Goal: Transaction & Acquisition: Purchase product/service

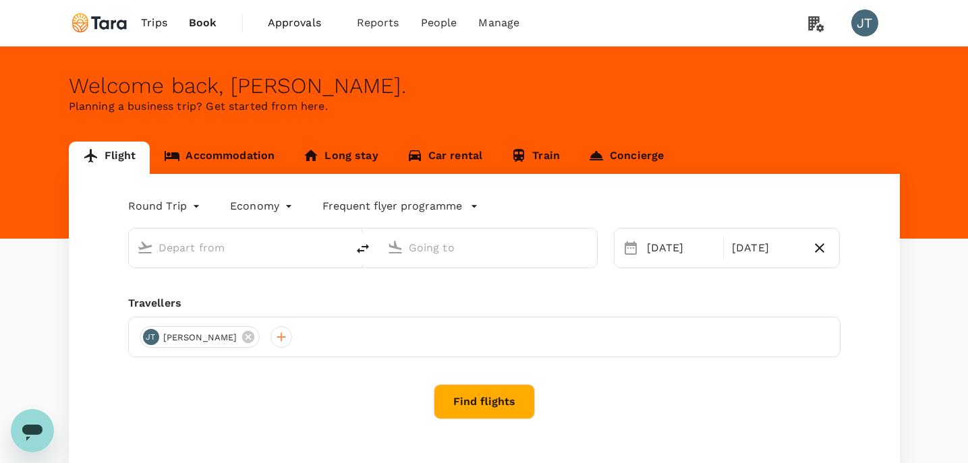
type input "business"
type input "Singapore Changi (SIN)"
type input "London Heathrow (LHR)"
type input "Singapore Changi (SIN)"
type input "London Heathrow (LHR)"
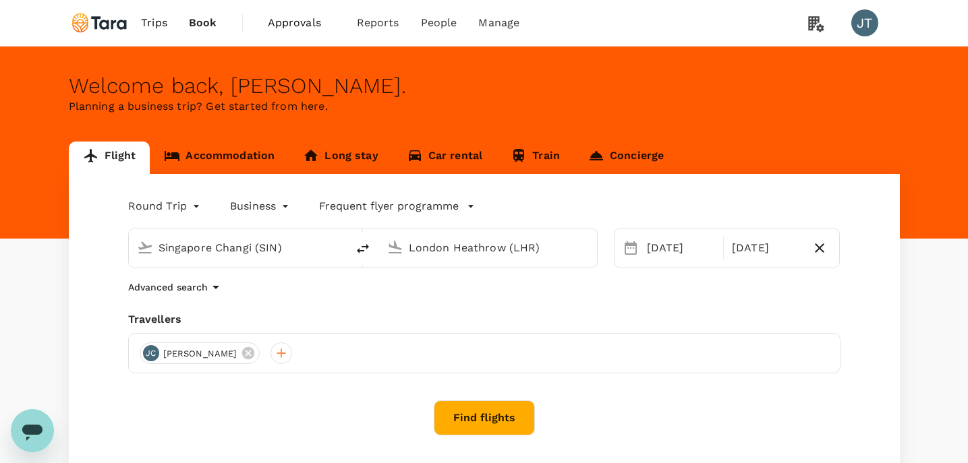
click at [493, 419] on button "Find flights" at bounding box center [484, 418] width 101 height 35
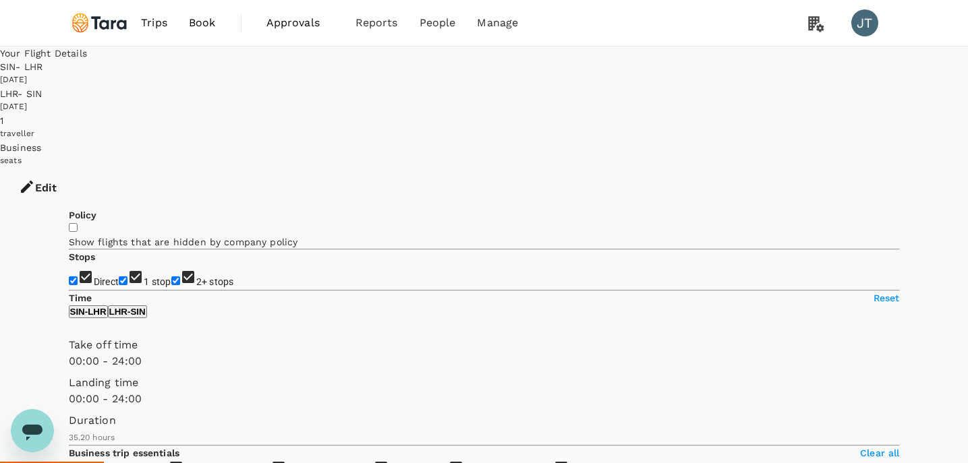
click at [171, 276] on input "2+ stops" at bounding box center [175, 280] width 9 height 9
checkbox input "false"
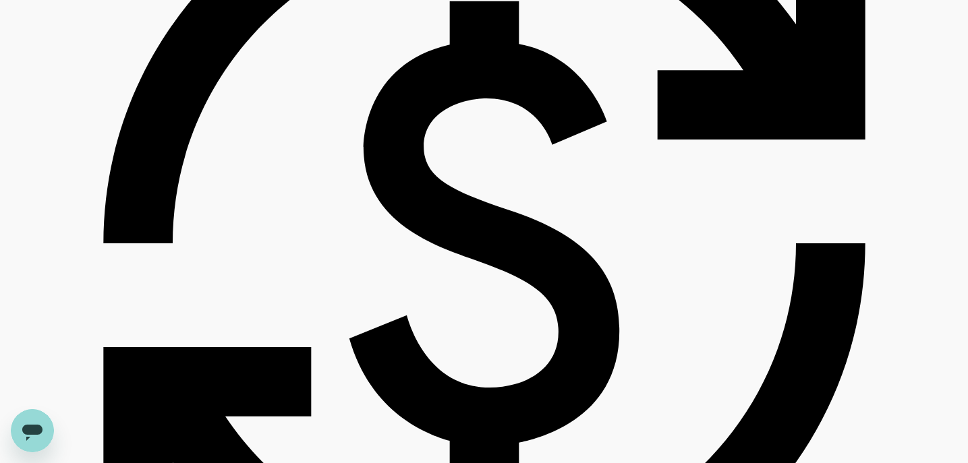
scroll to position [1229, 0]
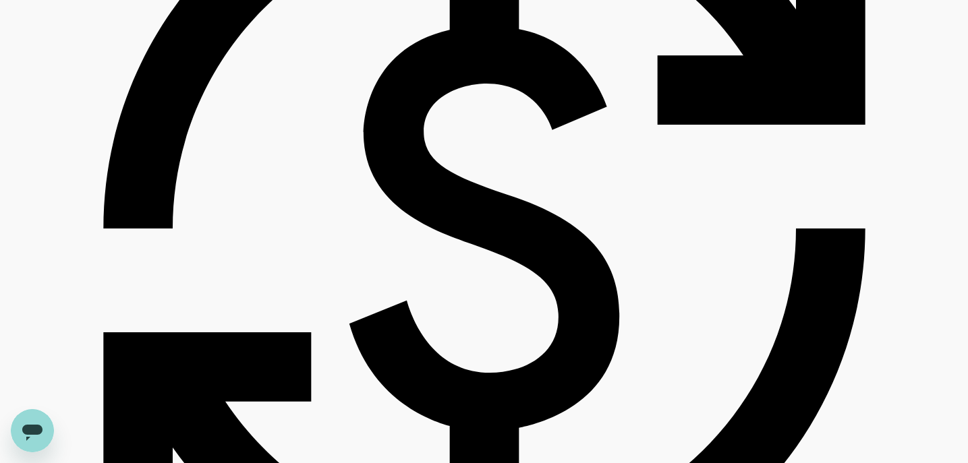
checkbox input "true"
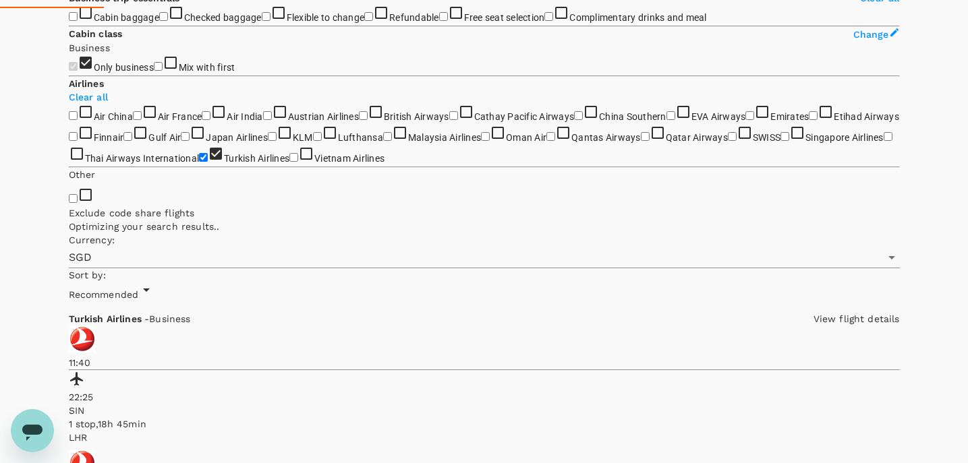
scroll to position [564, 0]
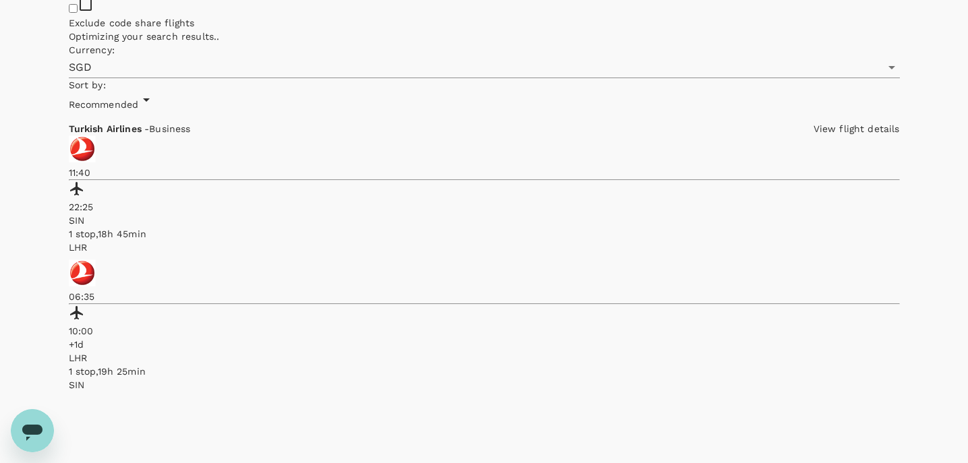
scroll to position [645, 0]
type input "2130"
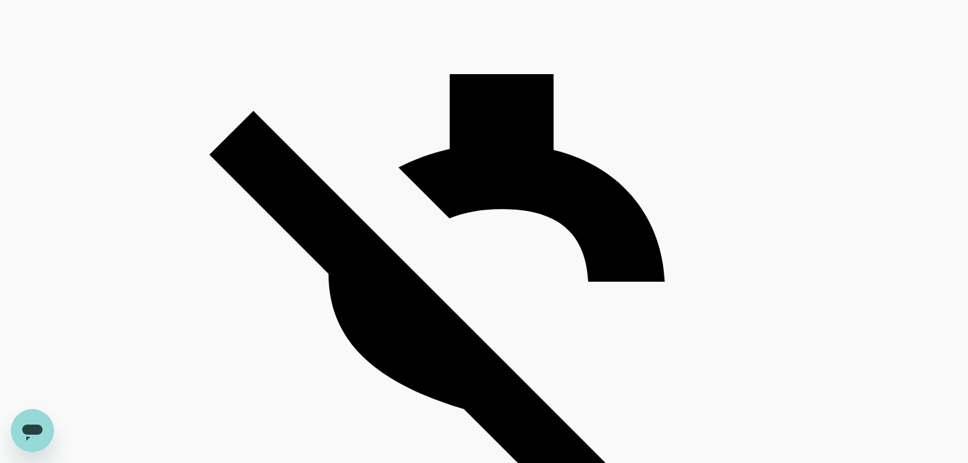
scroll to position [1071, 0]
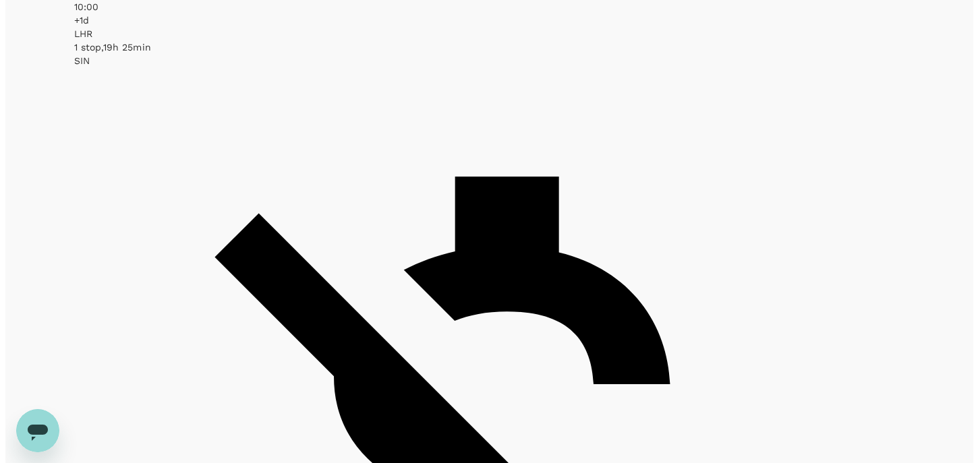
scroll to position [976, 0]
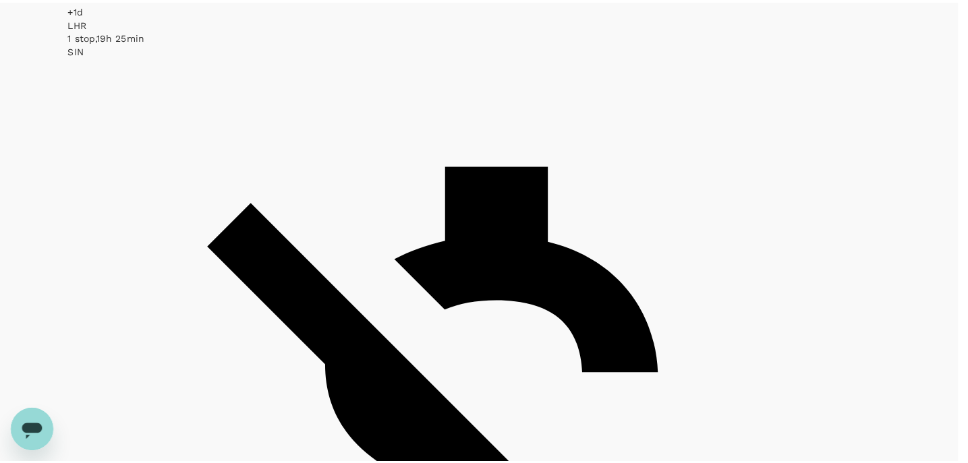
scroll to position [460, 0]
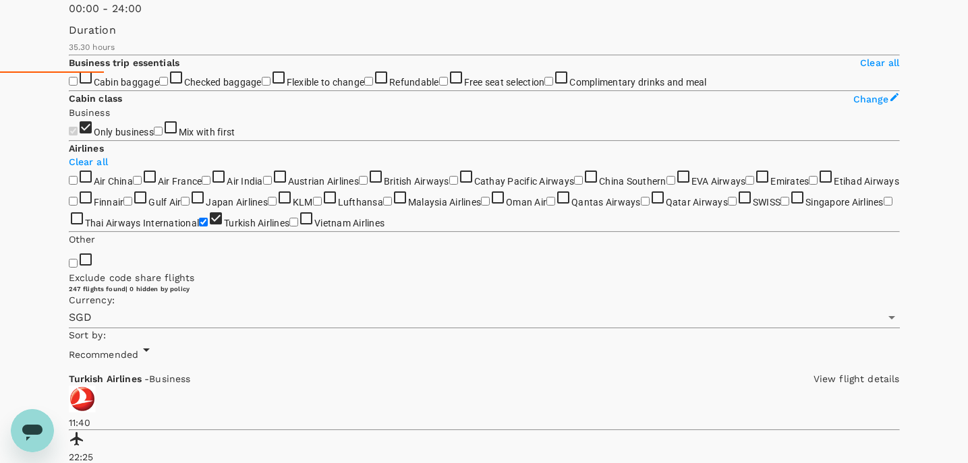
scroll to position [411, 0]
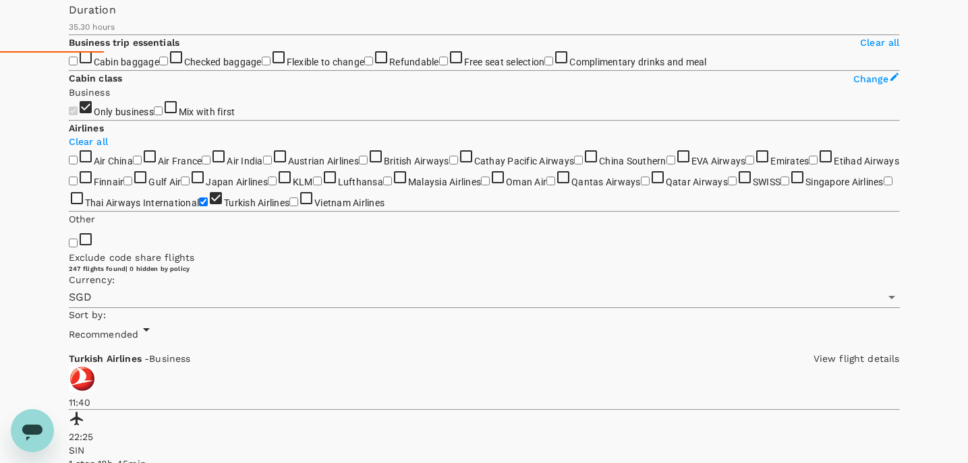
click at [364, 65] on input "Refundable" at bounding box center [368, 61] width 9 height 9
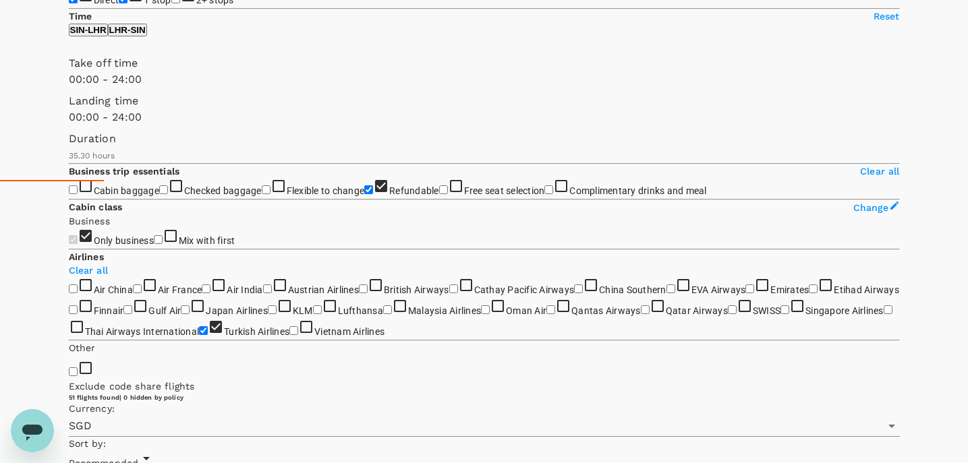
scroll to position [286, 0]
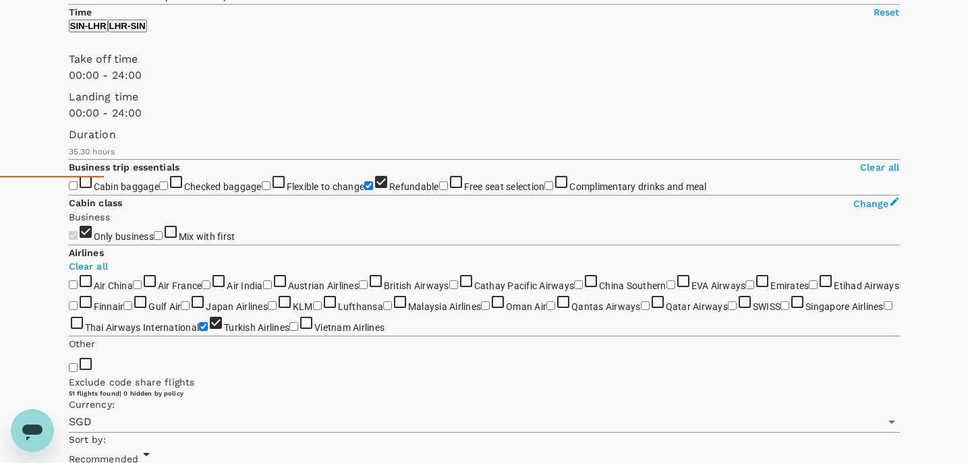
click at [364, 190] on input "Refundable" at bounding box center [368, 185] width 9 height 9
checkbox input "false"
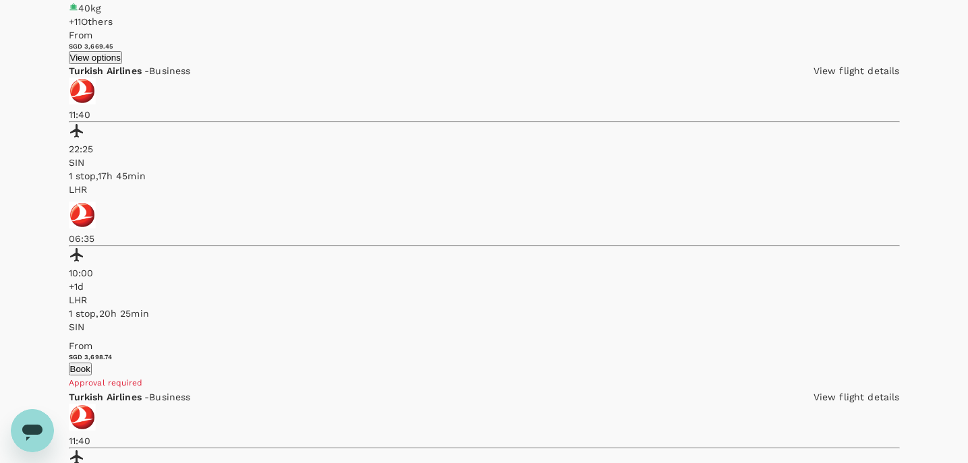
scroll to position [2886, 0]
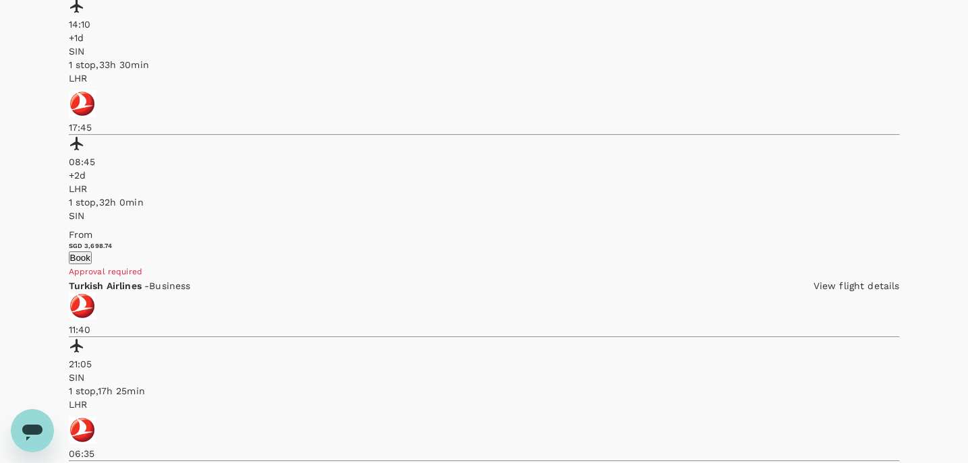
scroll to position [2868, 0]
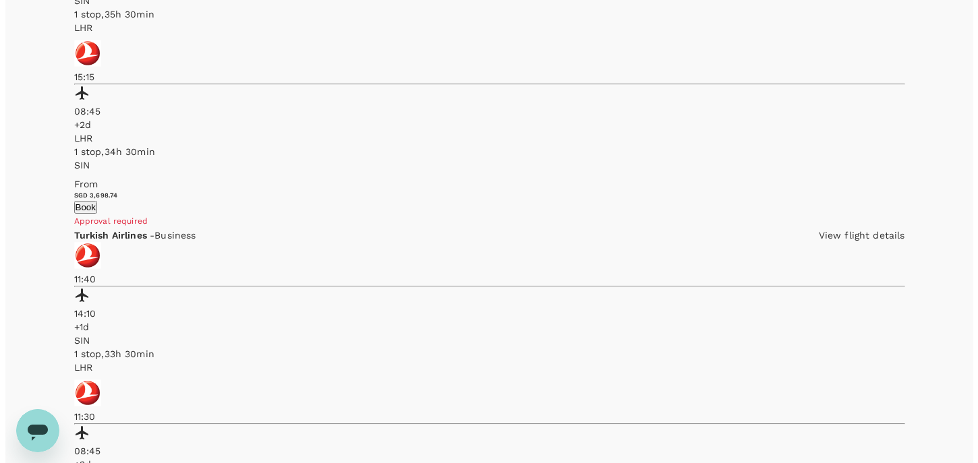
scroll to position [1215, 0]
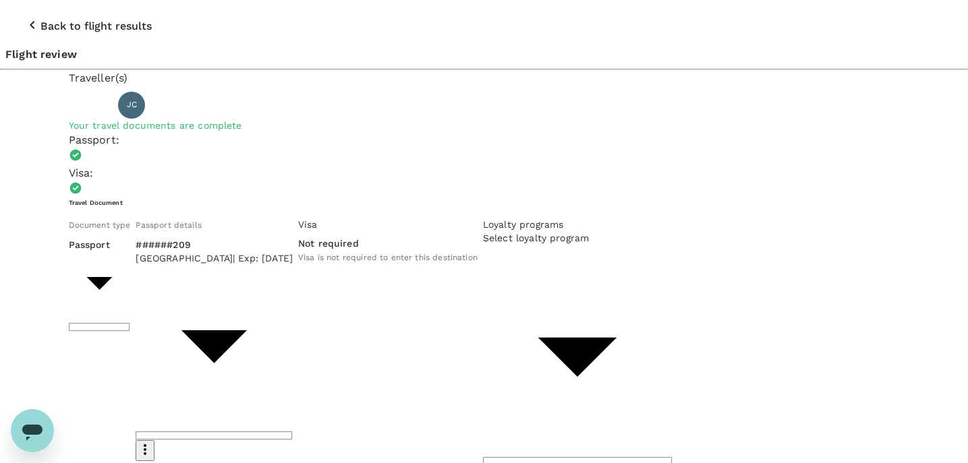
click at [75, 18] on p "Back to flight results" at bounding box center [95, 26] width 111 height 16
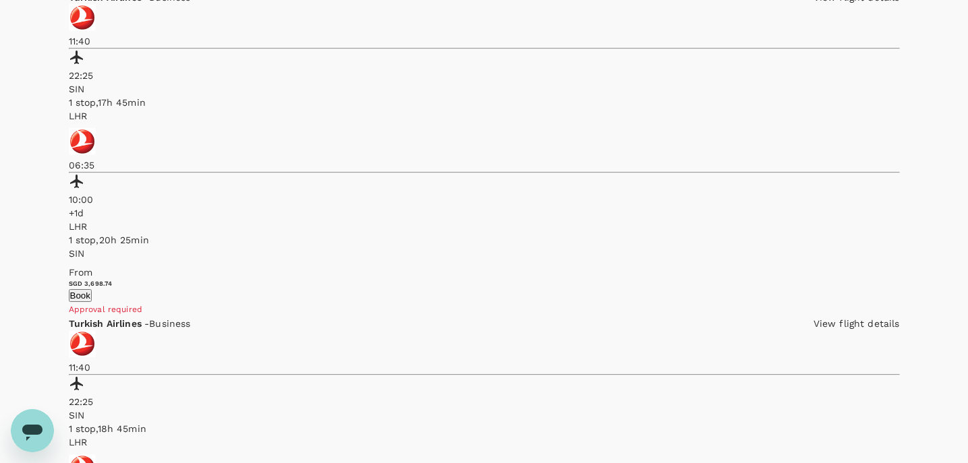
scroll to position [2886, 0]
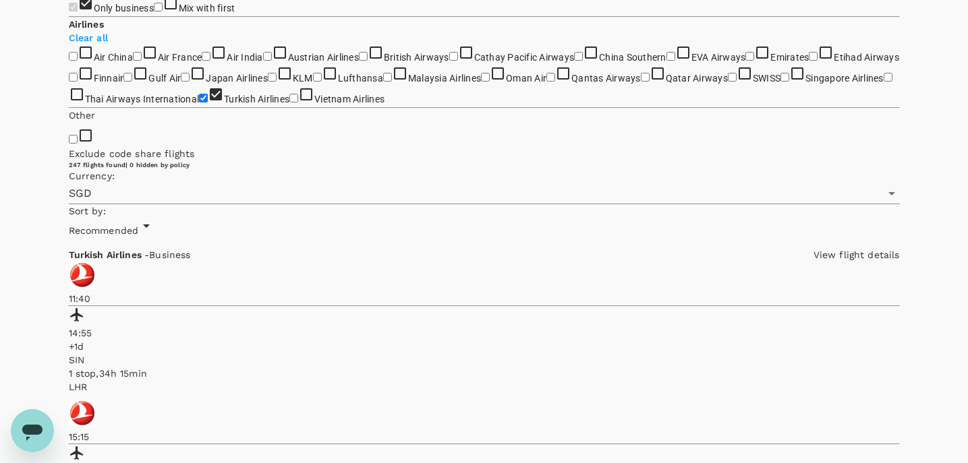
scroll to position [0, 0]
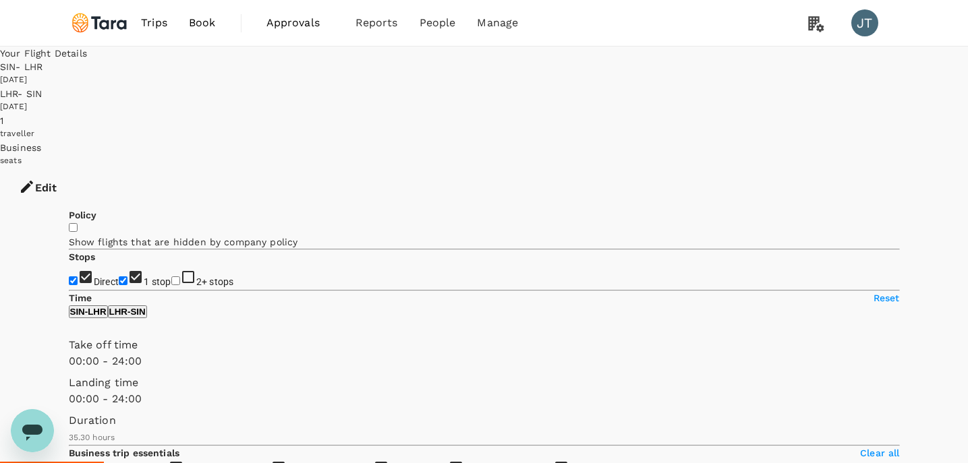
click at [78, 276] on input "Direct" at bounding box center [73, 280] width 9 height 9
checkbox input "false"
type input "SGD"
click at [146, 317] on p "LHR - SIN" at bounding box center [127, 312] width 36 height 10
drag, startPoint x: 73, startPoint y: 397, endPoint x: 199, endPoint y: 397, distance: 126.1
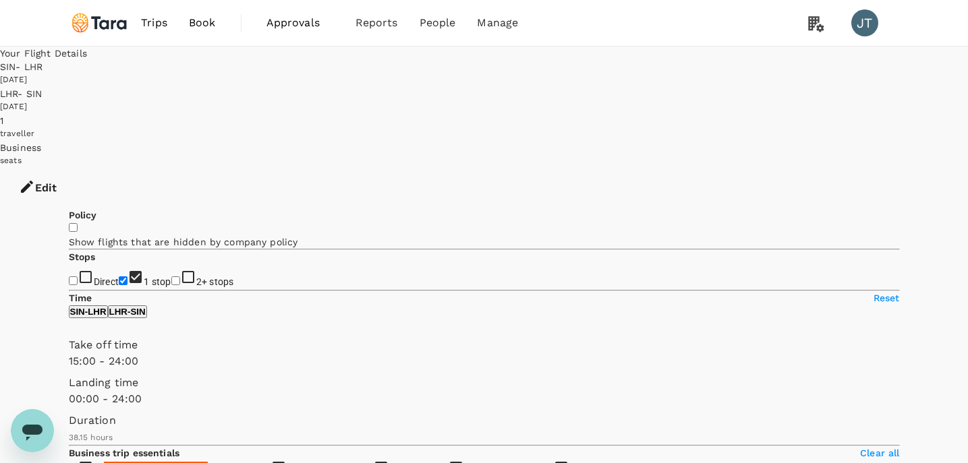
click at [69, 369] on span at bounding box center [69, 369] width 0 height 0
type input "990"
click at [69, 369] on span at bounding box center [69, 369] width 0 height 0
click at [107, 317] on p "SIN - LHR" at bounding box center [88, 312] width 36 height 10
drag, startPoint x: 276, startPoint y: 398, endPoint x: 168, endPoint y: 398, distance: 108.6
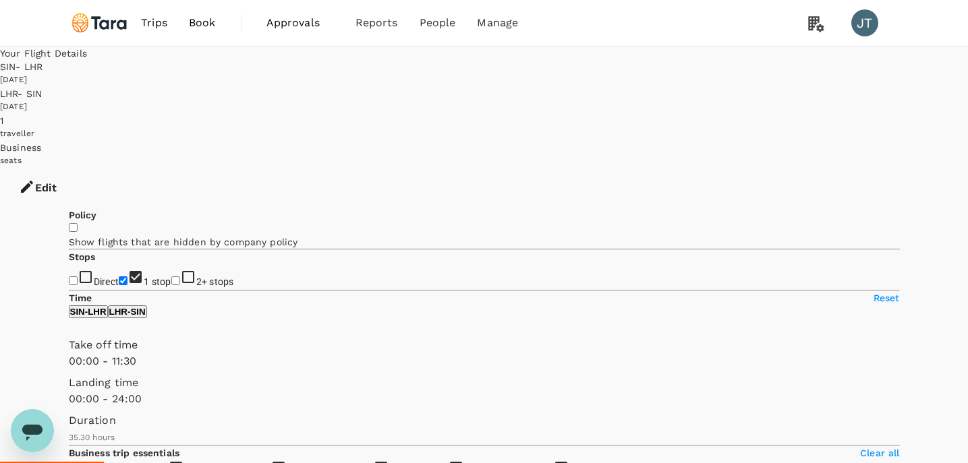
click at [69, 369] on span at bounding box center [69, 369] width 0 height 0
type input "900"
drag, startPoint x: 174, startPoint y: 401, endPoint x: 197, endPoint y: 401, distance: 22.9
click at [69, 369] on span at bounding box center [69, 369] width 0 height 0
click at [146, 317] on p "LHR - SIN" at bounding box center [127, 312] width 36 height 10
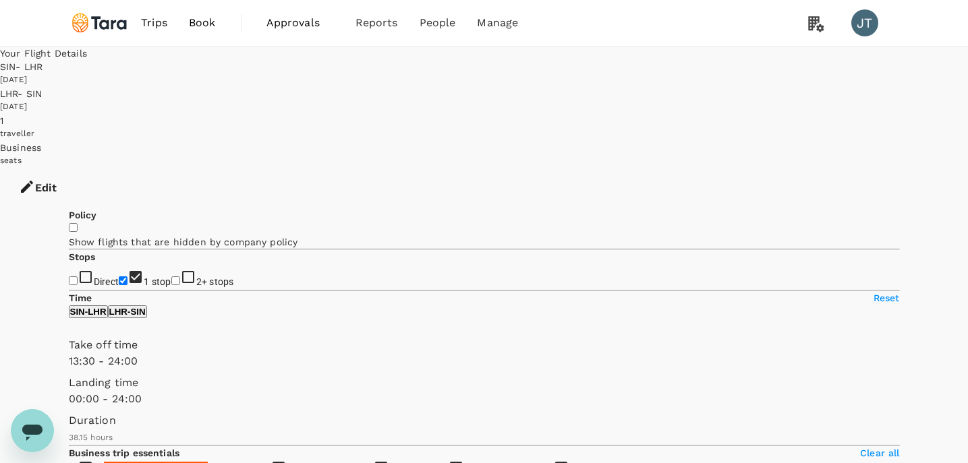
drag, startPoint x: 216, startPoint y: 400, endPoint x: 184, endPoint y: 401, distance: 32.4
click at [69, 369] on span at bounding box center [69, 369] width 0 height 0
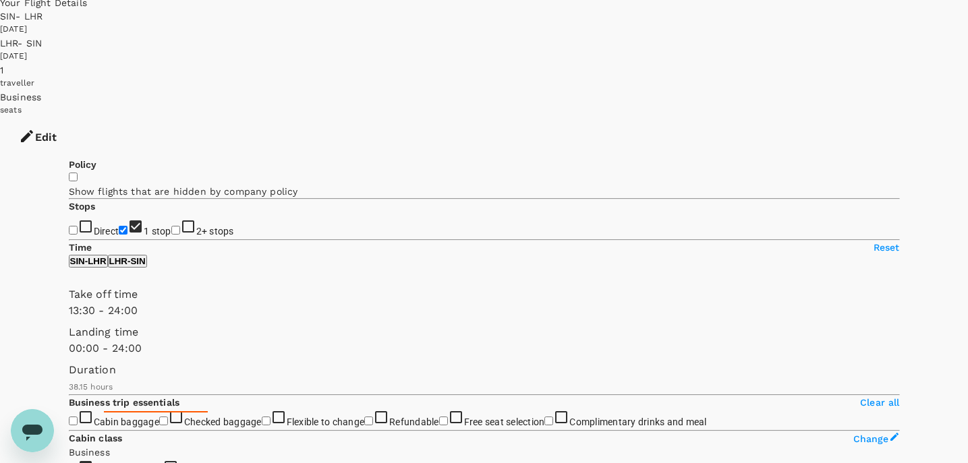
scroll to position [60, 0]
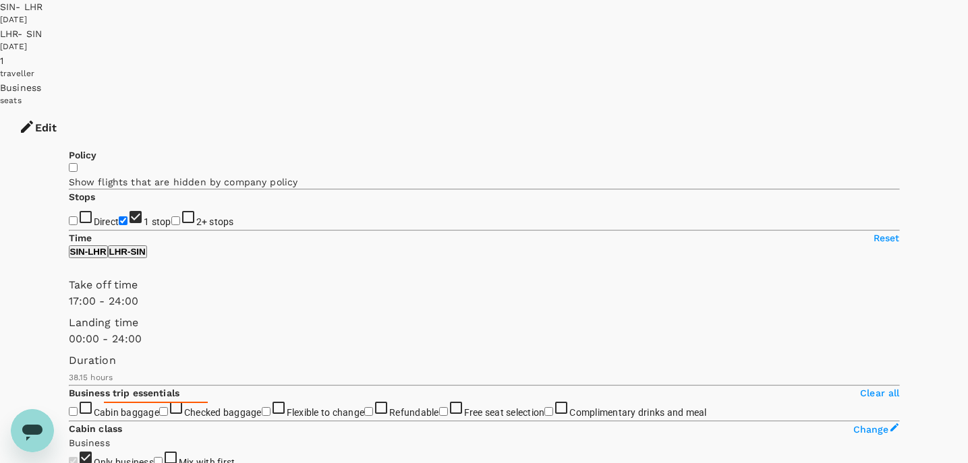
type input "1050"
drag, startPoint x: 192, startPoint y: 339, endPoint x: 219, endPoint y: 343, distance: 27.2
click at [69, 309] on span at bounding box center [69, 309] width 0 height 0
type input "1200"
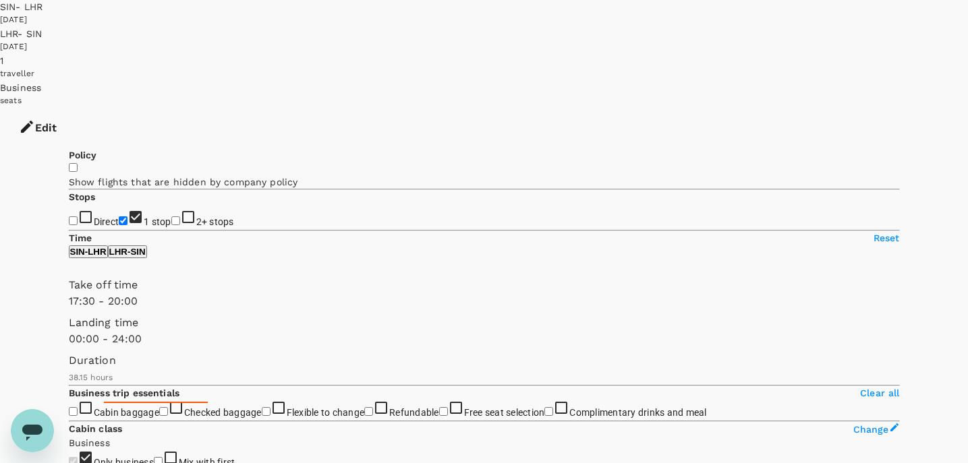
drag, startPoint x: 272, startPoint y: 339, endPoint x: 239, endPoint y: 340, distance: 33.0
click at [69, 309] on span at bounding box center [69, 309] width 0 height 0
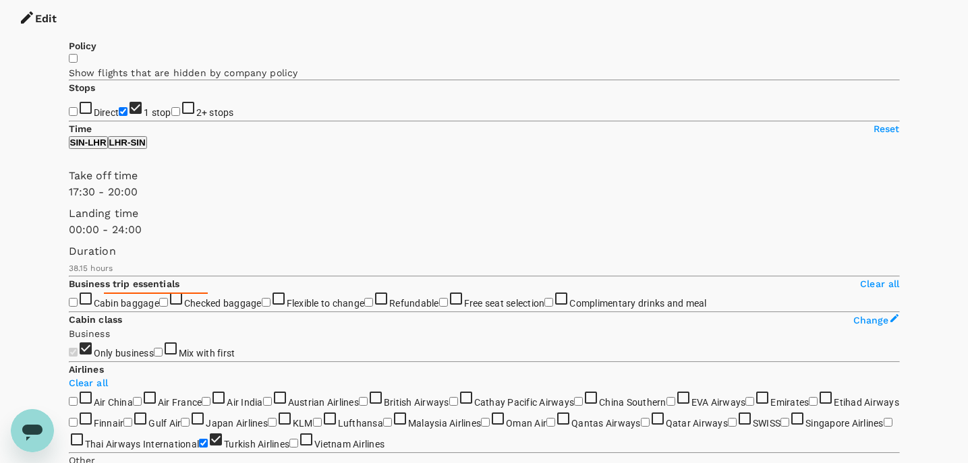
scroll to position [181, 0]
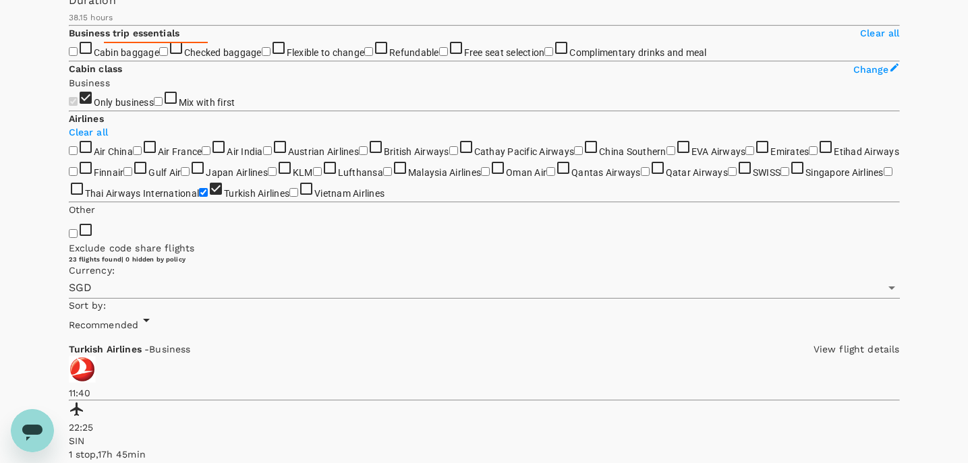
scroll to position [433, 0]
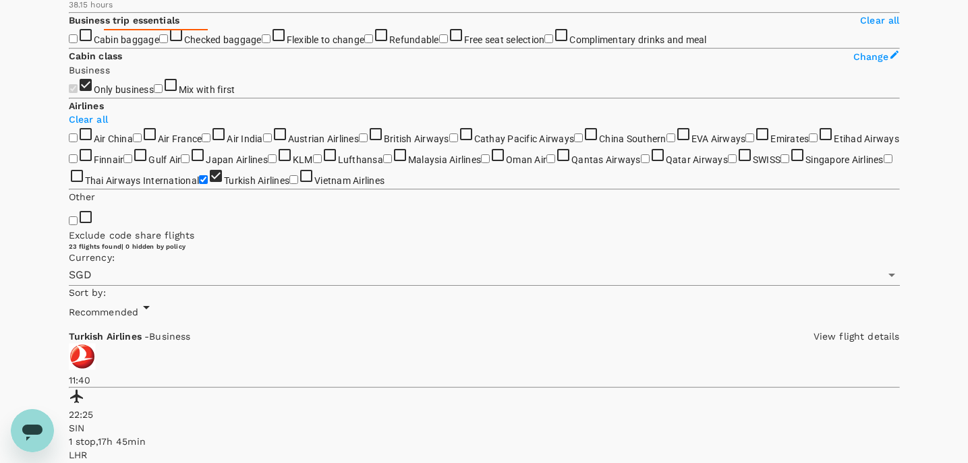
click at [389, 45] on span "Refundable" at bounding box center [414, 39] width 50 height 11
click at [364, 43] on input "Refundable" at bounding box center [368, 38] width 9 height 9
checkbox input "true"
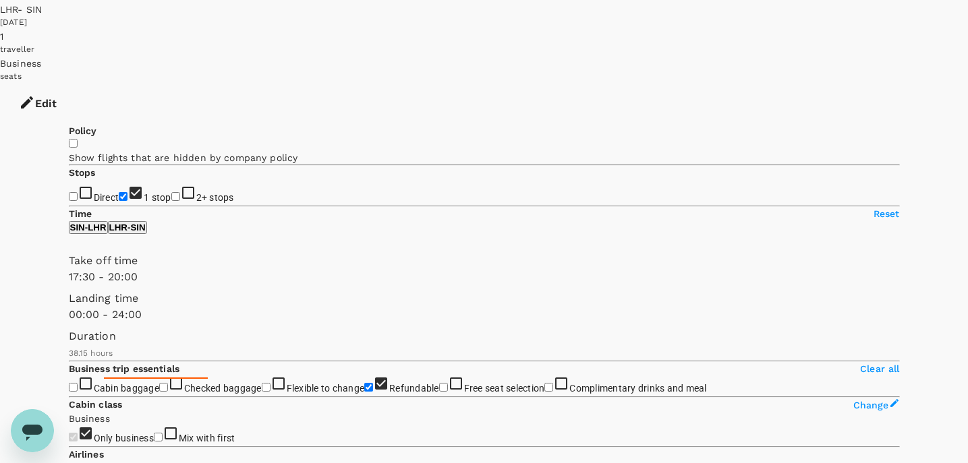
scroll to position [78, 0]
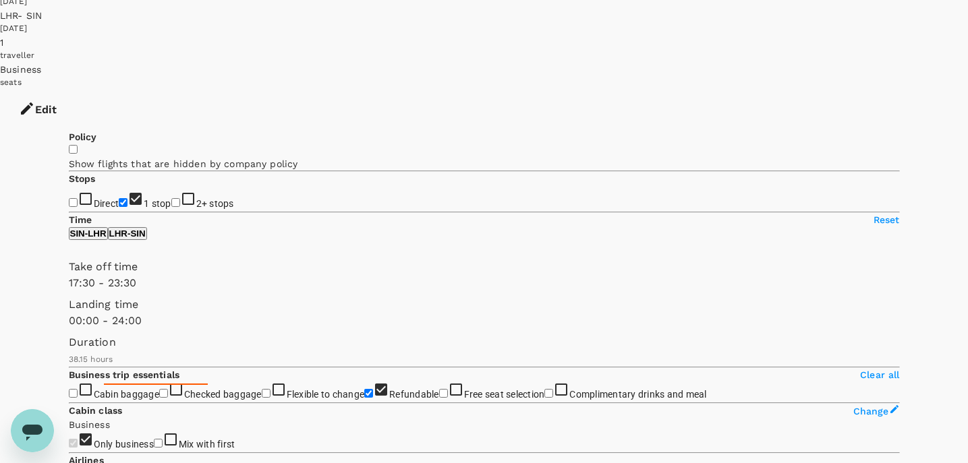
type input "1440"
drag, startPoint x: 249, startPoint y: 320, endPoint x: 282, endPoint y: 321, distance: 33.1
click at [69, 291] on span at bounding box center [69, 291] width 0 height 0
click at [107, 239] on p "SIN - LHR" at bounding box center [88, 234] width 36 height 10
type input "SGD"
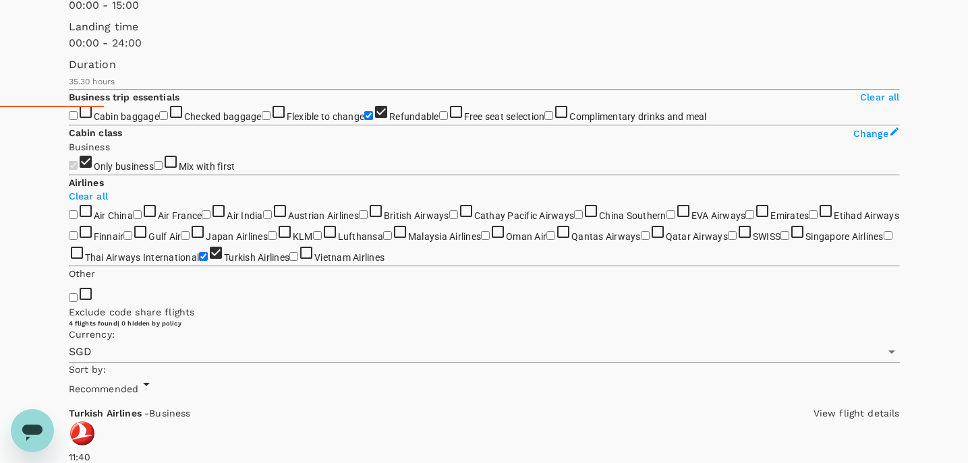
scroll to position [363, 0]
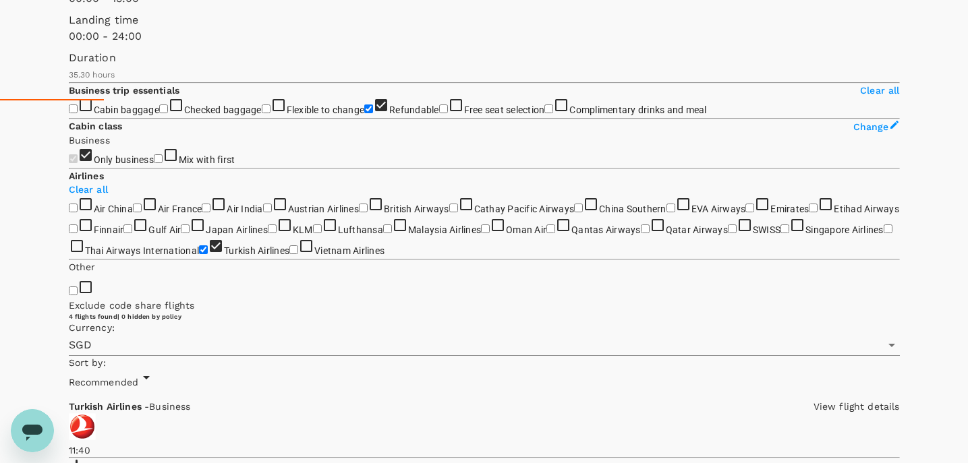
click at [364, 113] on input "Refundable" at bounding box center [368, 109] width 9 height 9
checkbox input "true"
type input "SGD"
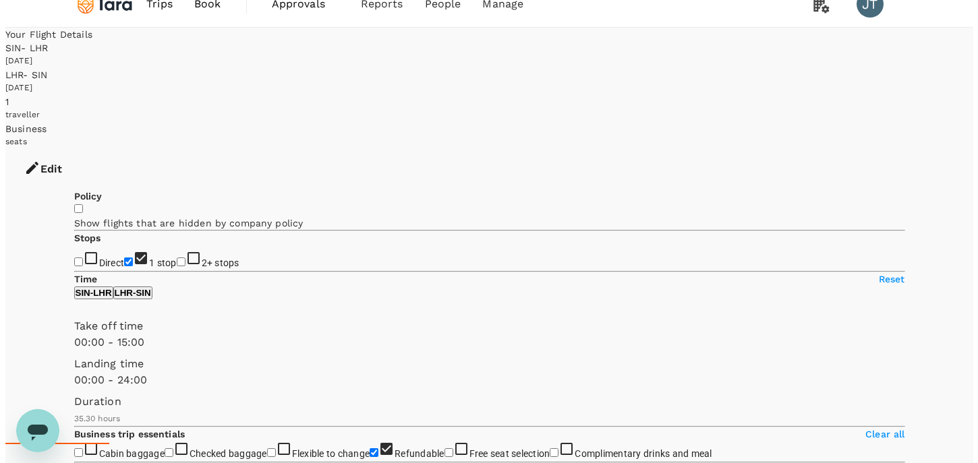
scroll to position [7, 0]
